Goal: Find specific fact: Find specific fact

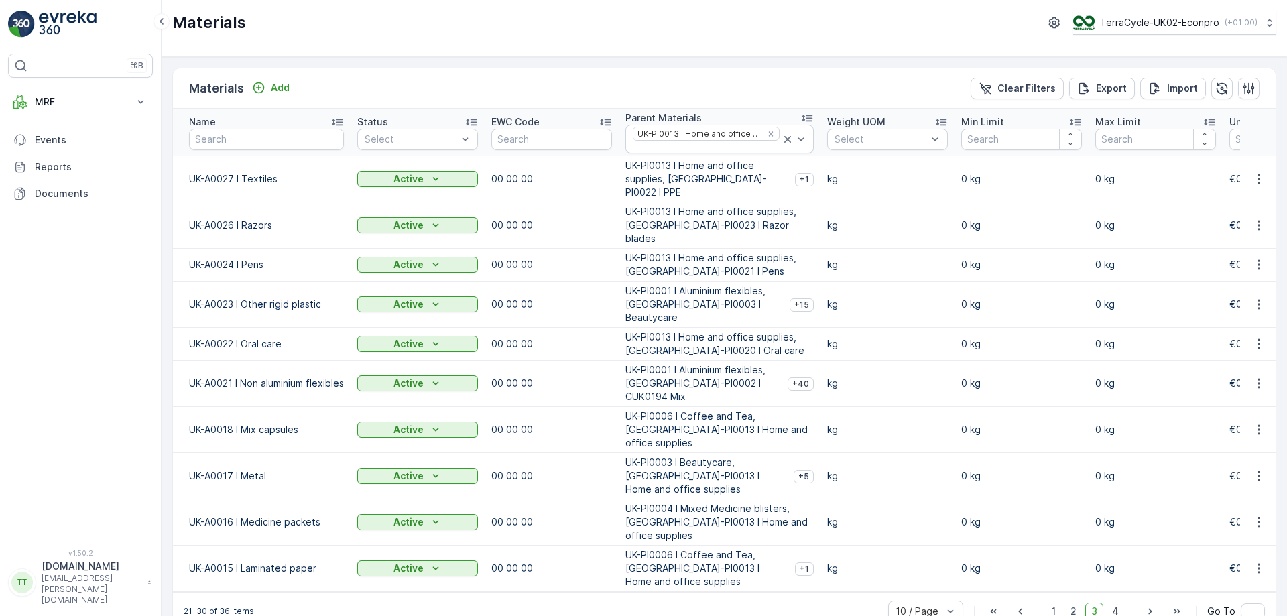
click at [1234, 106] on div "Materials Add Clear Filters Export Import" at bounding box center [724, 88] width 1103 height 40
click at [1216, 14] on button "TerraCycle-UK02-Econpro ( +01:00 )" at bounding box center [1174, 23] width 205 height 24
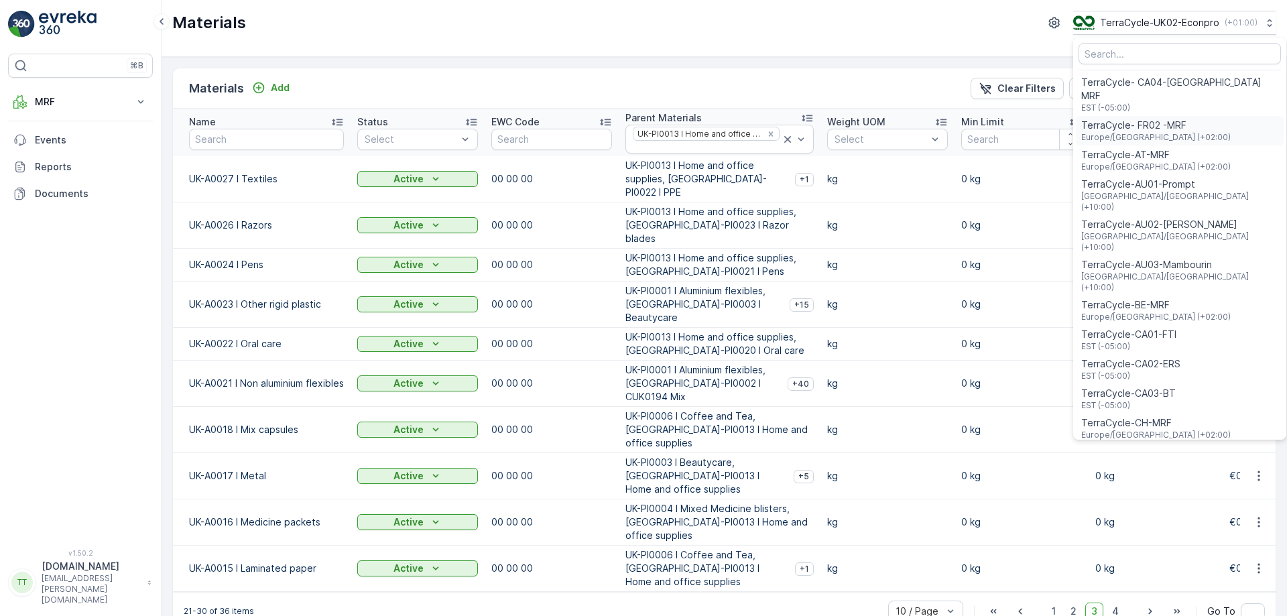
click at [1106, 132] on span "Europe/Paris (+02:00)" at bounding box center [1157, 137] width 150 height 11
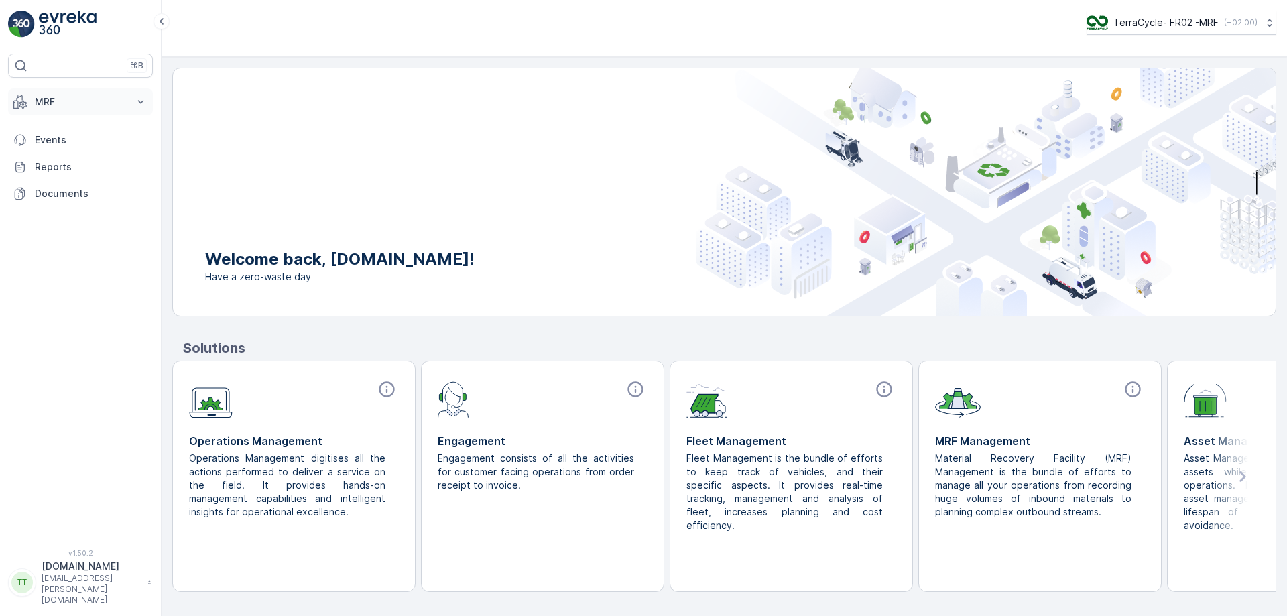
click at [96, 109] on button "MRF" at bounding box center [80, 102] width 145 height 27
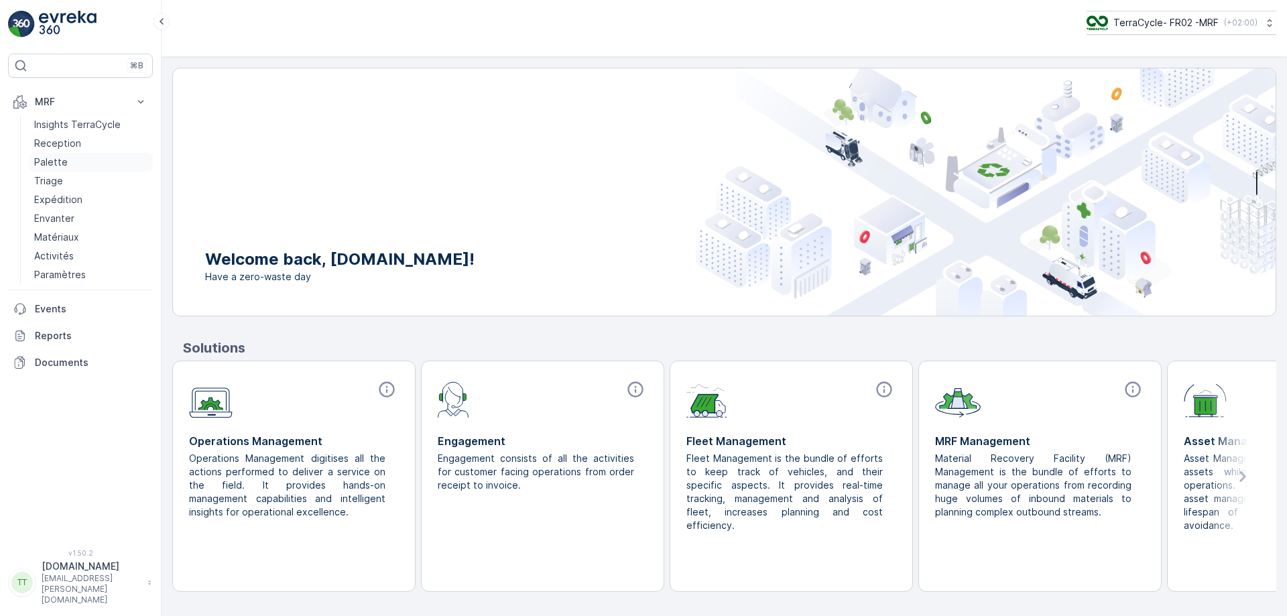
click at [66, 164] on link "Palette" at bounding box center [91, 162] width 124 height 19
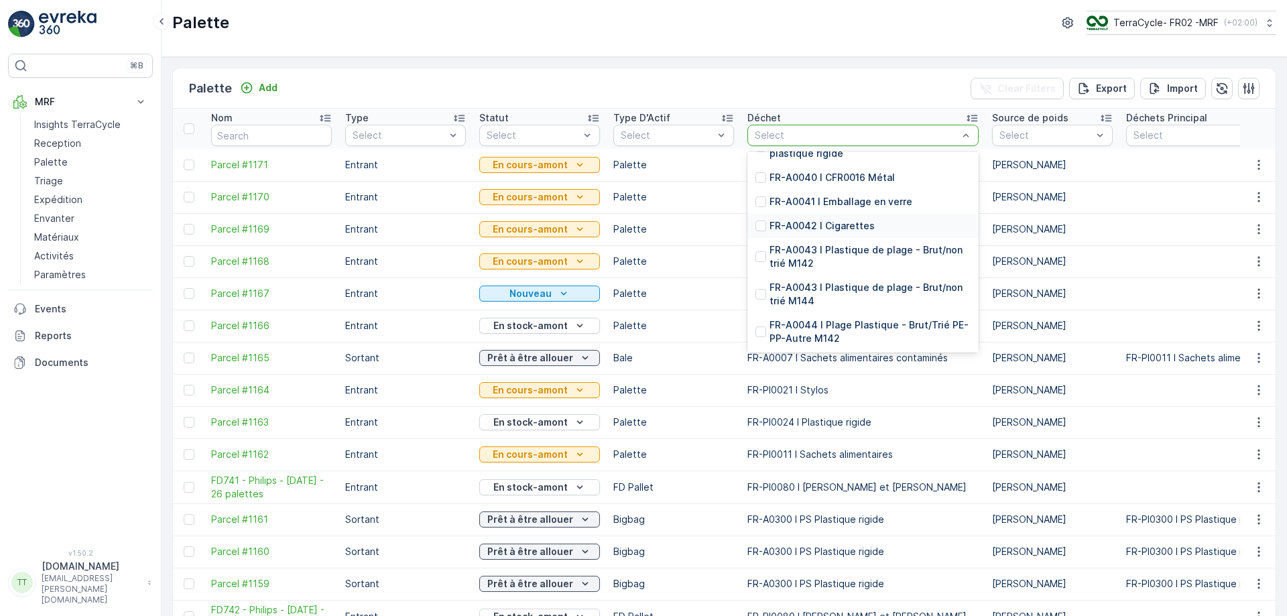
scroll to position [1065, 0]
click at [762, 182] on div at bounding box center [761, 177] width 11 height 11
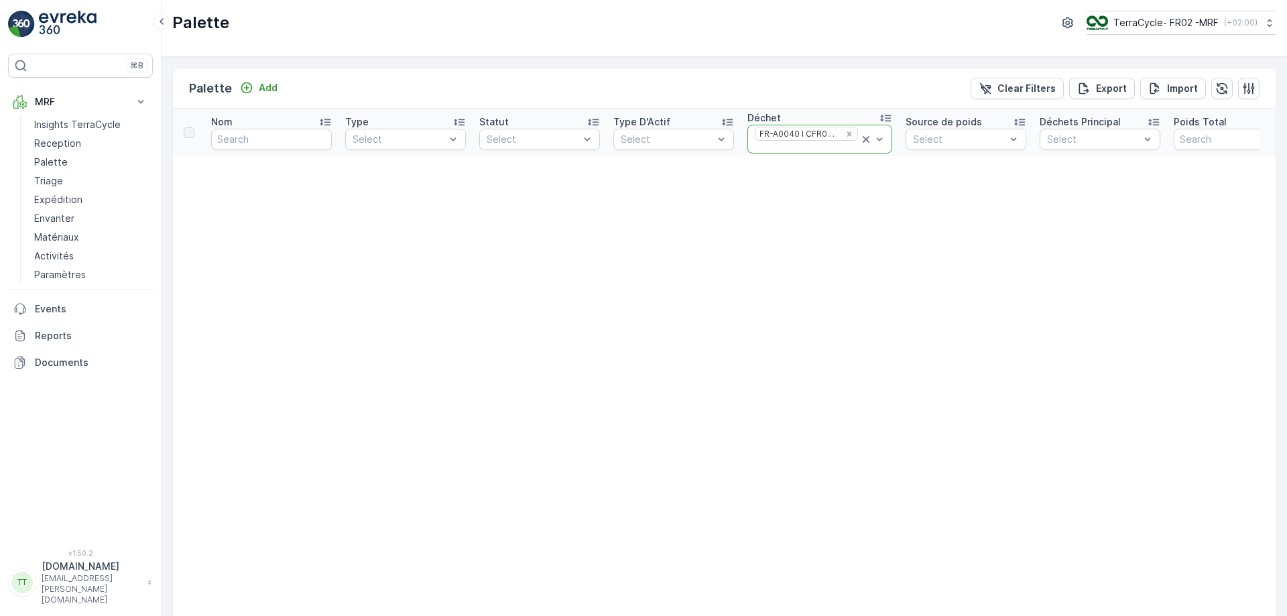
click at [862, 139] on icon at bounding box center [866, 139] width 13 height 13
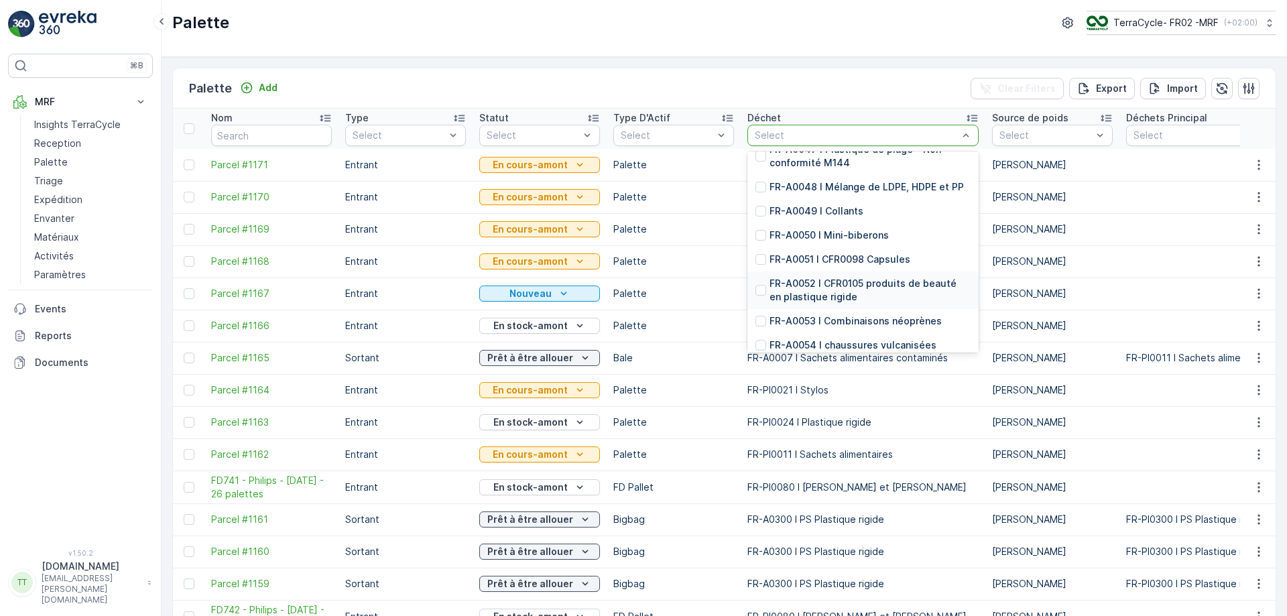
scroll to position [1503, 0]
click at [764, 192] on div at bounding box center [761, 186] width 11 height 11
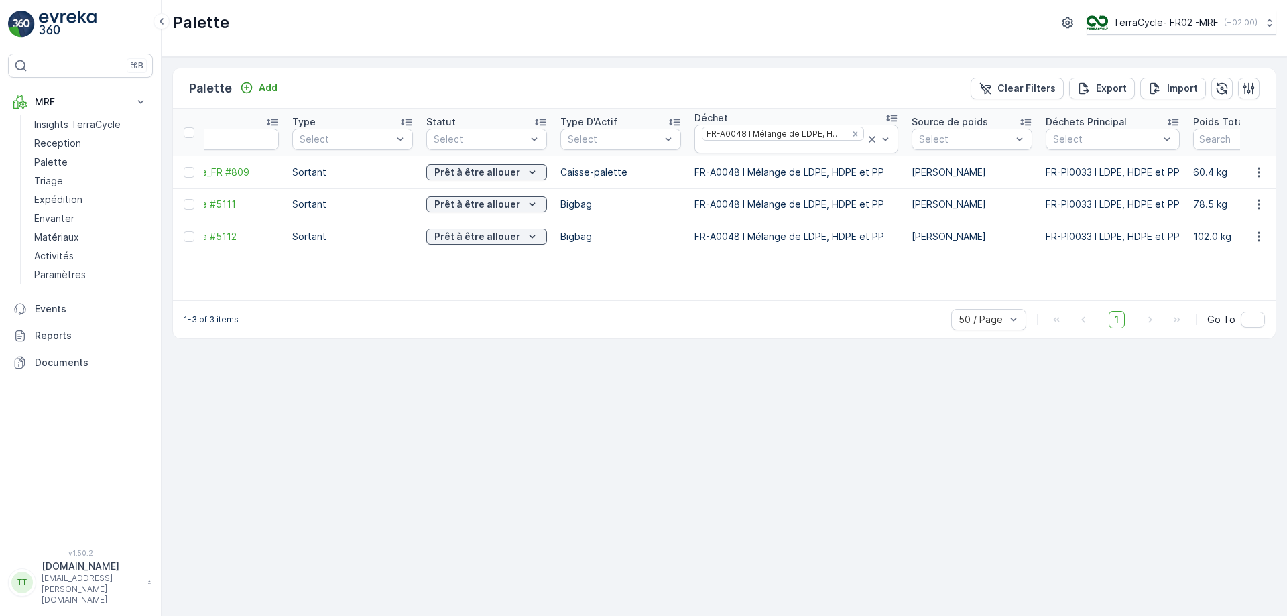
scroll to position [0, 48]
drag, startPoint x: 754, startPoint y: 171, endPoint x: 876, endPoint y: 178, distance: 122.3
click at [876, 178] on p "FR-A0048 I Mélange de LDPE, HDPE et PP" at bounding box center [802, 172] width 204 height 13
drag, startPoint x: 699, startPoint y: 174, endPoint x: 897, endPoint y: 166, distance: 197.3
click at [897, 166] on td "FR-A0048 I Mélange de LDPE, HDPE et PP" at bounding box center [801, 172] width 217 height 32
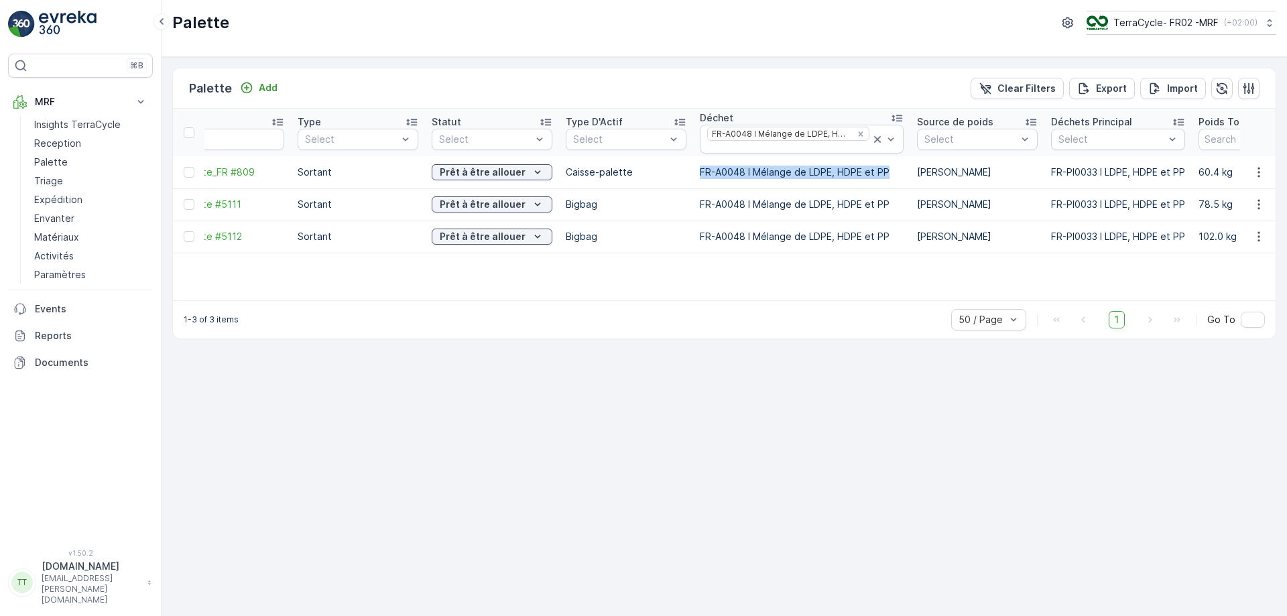
copy p "FR-A0048 I Mélange de LDPE, HDPE et PP"
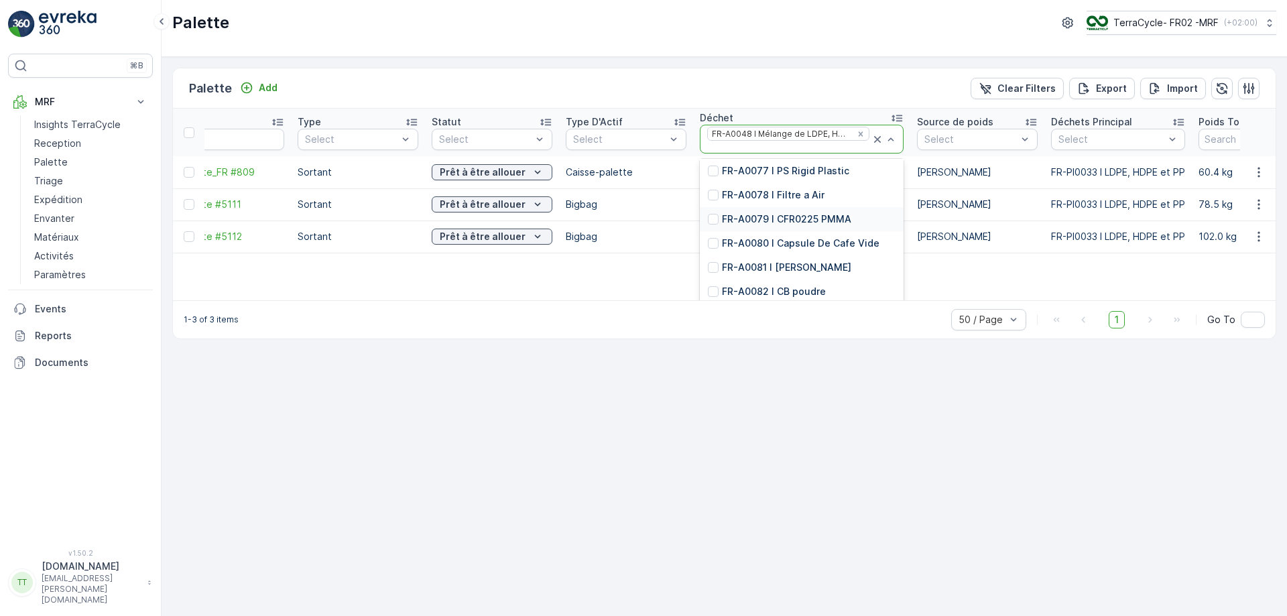
scroll to position [2200, 0]
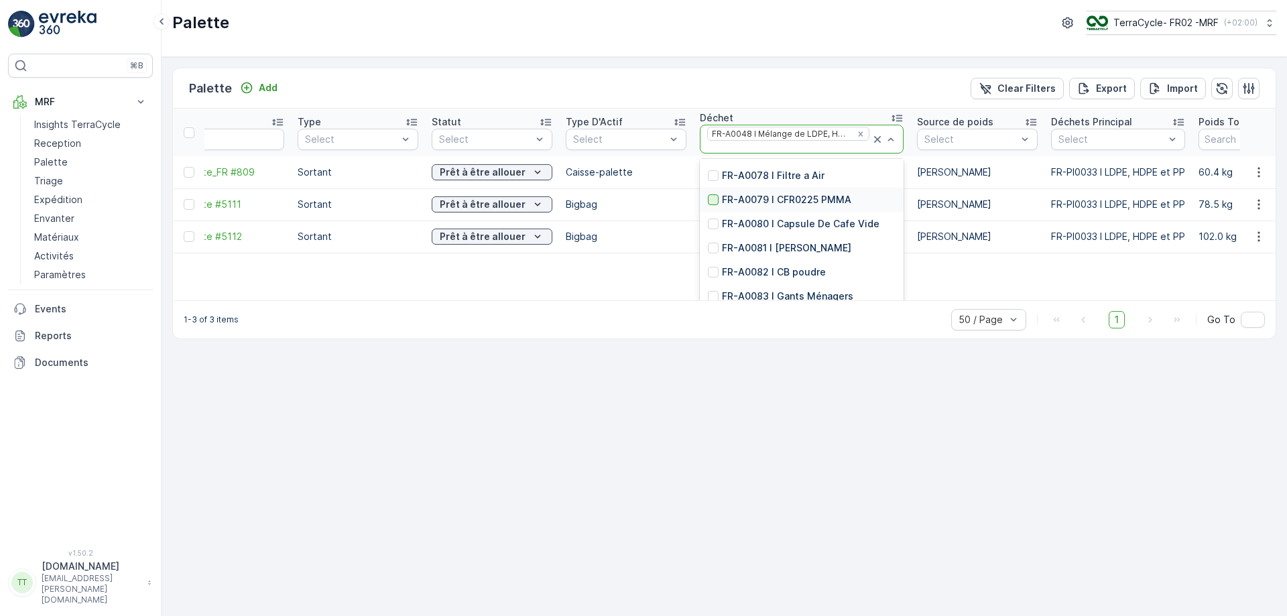
click at [715, 205] on div at bounding box center [713, 199] width 11 height 11
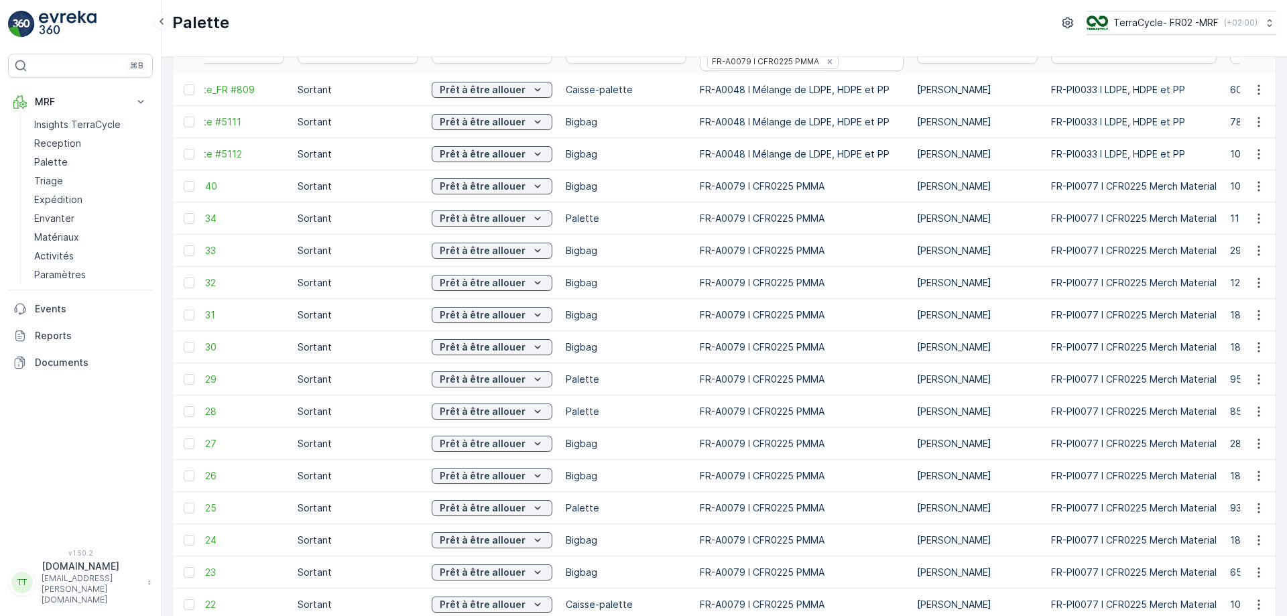
scroll to position [90, 0]
drag, startPoint x: 698, startPoint y: 189, endPoint x: 823, endPoint y: 189, distance: 124.7
click at [823, 189] on td "FR-A0079 I CFR0225 PMMA" at bounding box center [801, 186] width 217 height 32
copy p "FR-A0079 I CFR0225 PMMA"
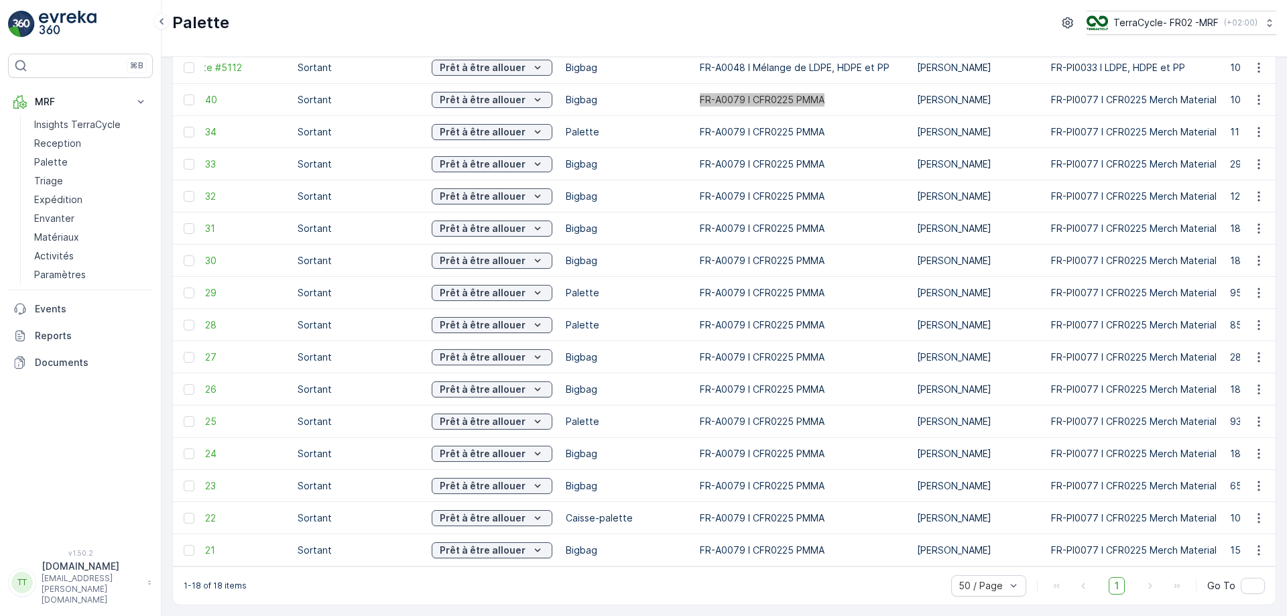
scroll to position [0, 0]
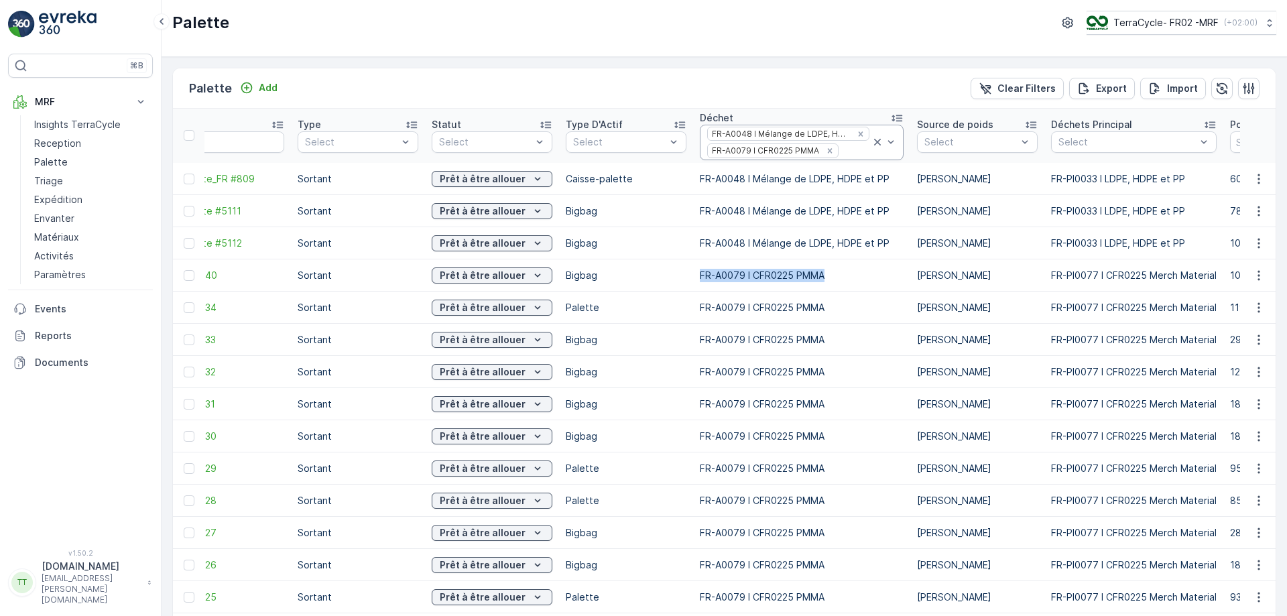
click at [886, 152] on div at bounding box center [884, 142] width 27 height 34
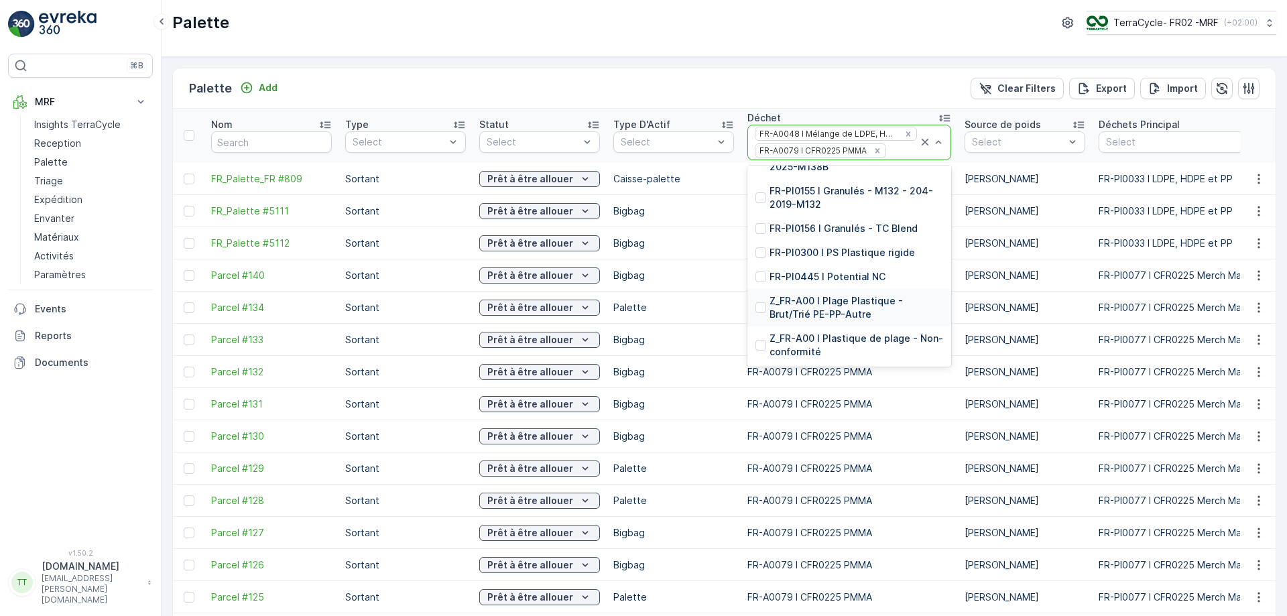
scroll to position [4710, 0]
click at [828, 249] on p "FR-PI0300 I PS Plastique rigide" at bounding box center [843, 252] width 146 height 13
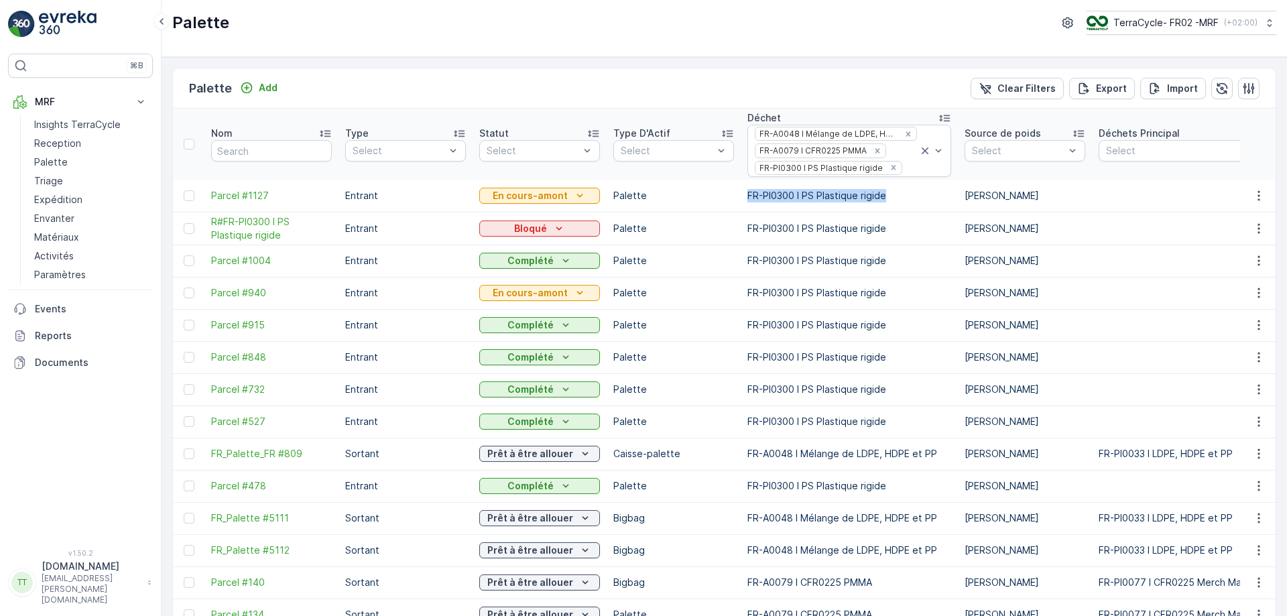
drag, startPoint x: 745, startPoint y: 194, endPoint x: 897, endPoint y: 196, distance: 151.6
click at [897, 196] on td "FR-PI0300 I PS Plastique rigide" at bounding box center [849, 196] width 217 height 32
copy p "FR-PI0300 I PS Plastique rigide"
